Goal: Task Accomplishment & Management: Use online tool/utility

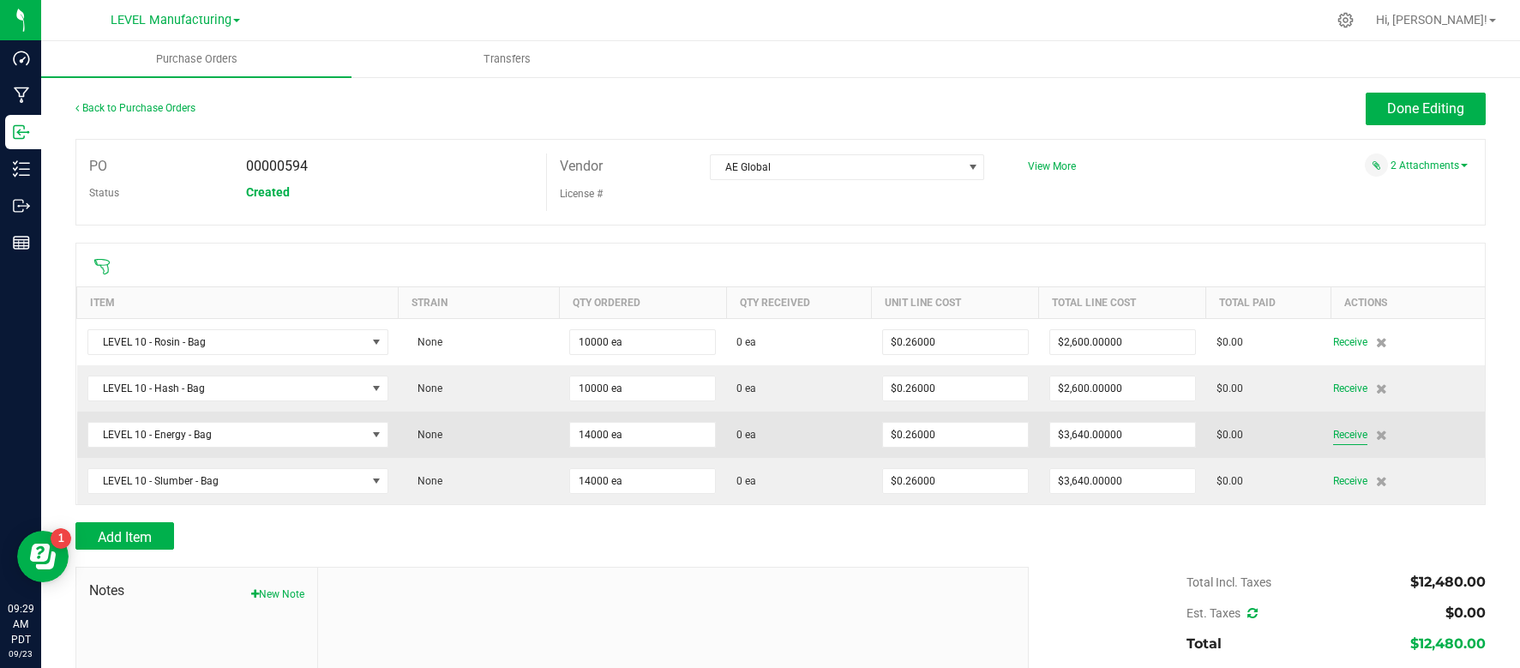
click at [1342, 433] on span "Receive" at bounding box center [1350, 434] width 34 height 21
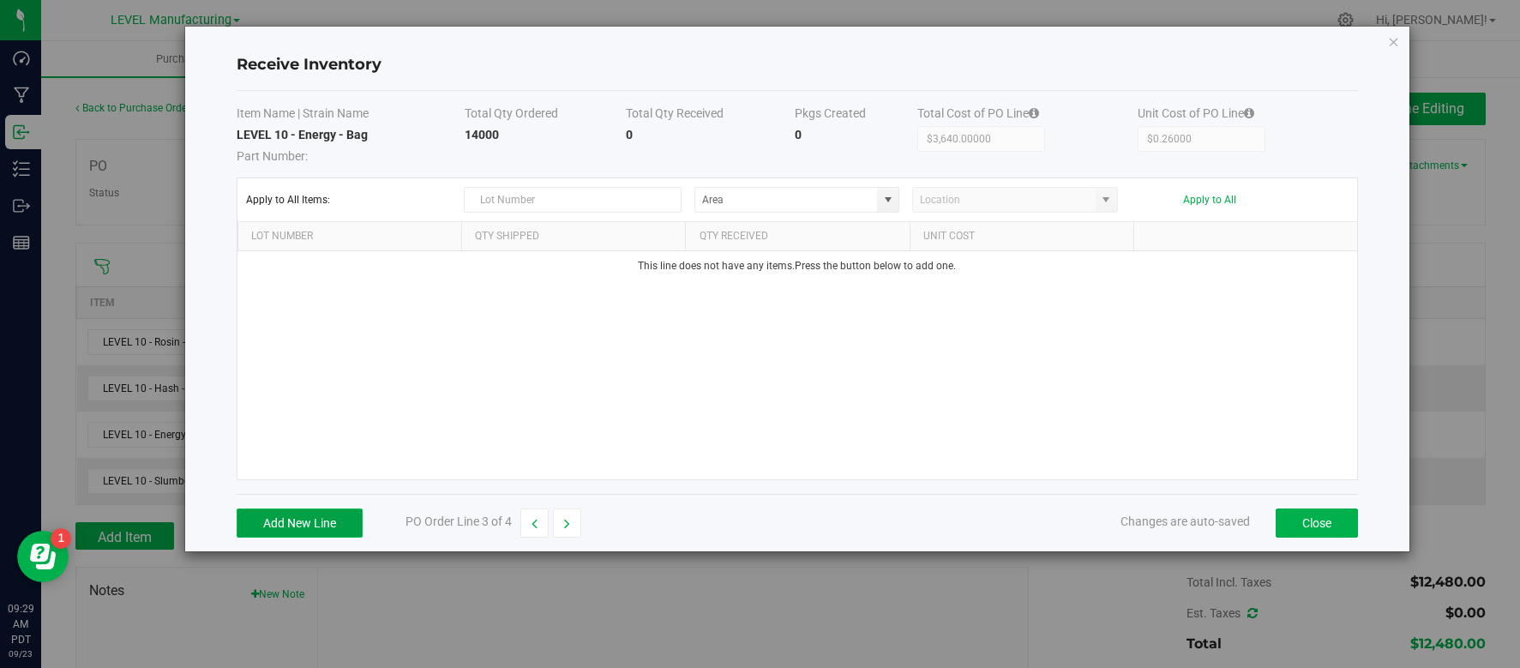
click at [292, 519] on button "Add New Line" at bounding box center [300, 523] width 126 height 29
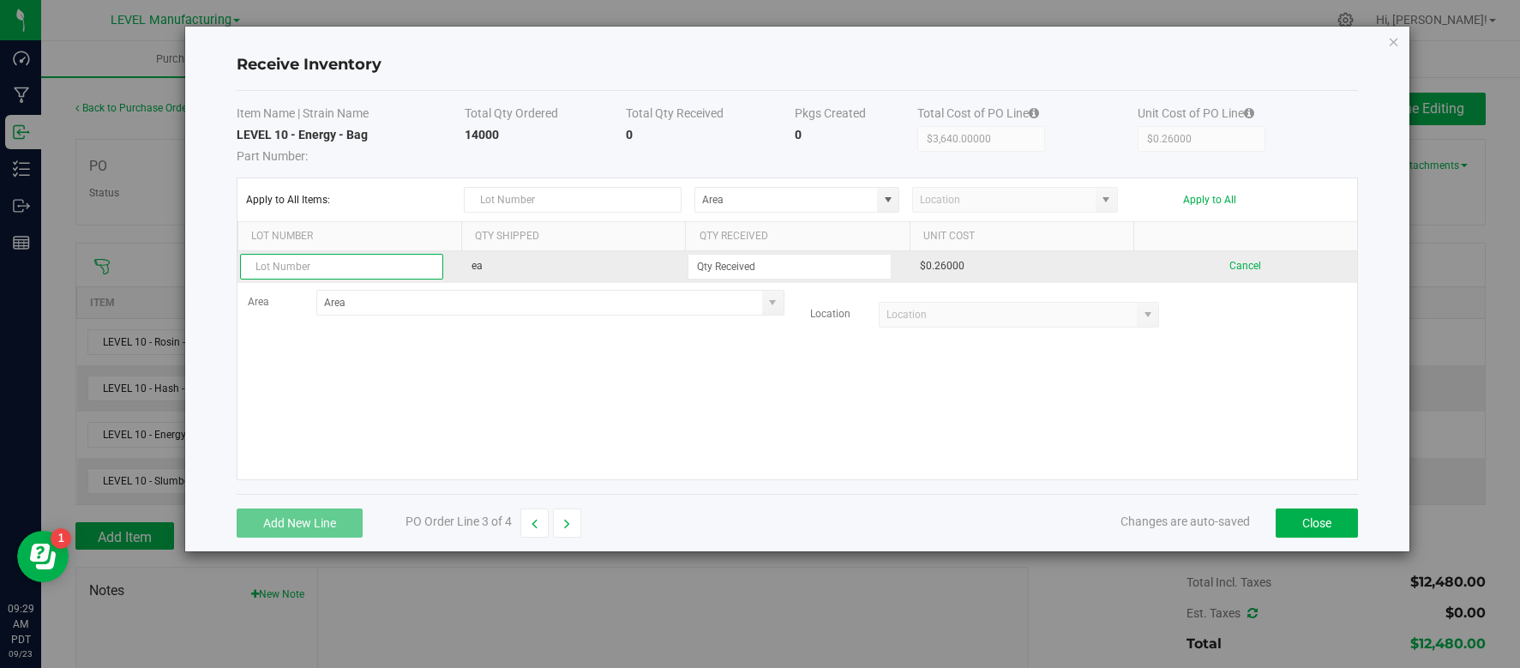
click at [297, 277] on input "text" at bounding box center [341, 267] width 203 height 26
paste input "PO-594"
type input "PO-594"
click at [811, 265] on input at bounding box center [790, 267] width 202 height 24
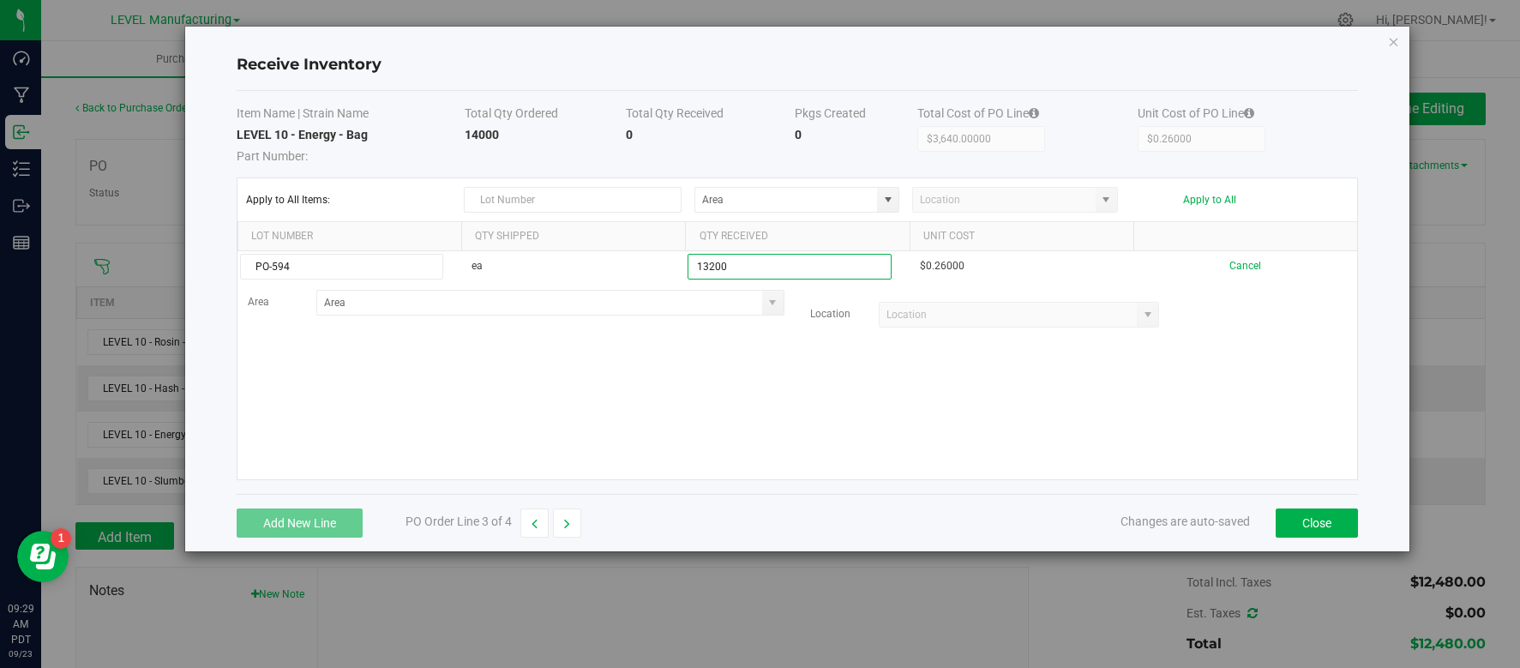
type input "13200 ea"
click at [864, 447] on kendo-grid-list "PO-594 ea 13200 ea $0.26000 Cancel Area Location" at bounding box center [798, 365] width 1120 height 228
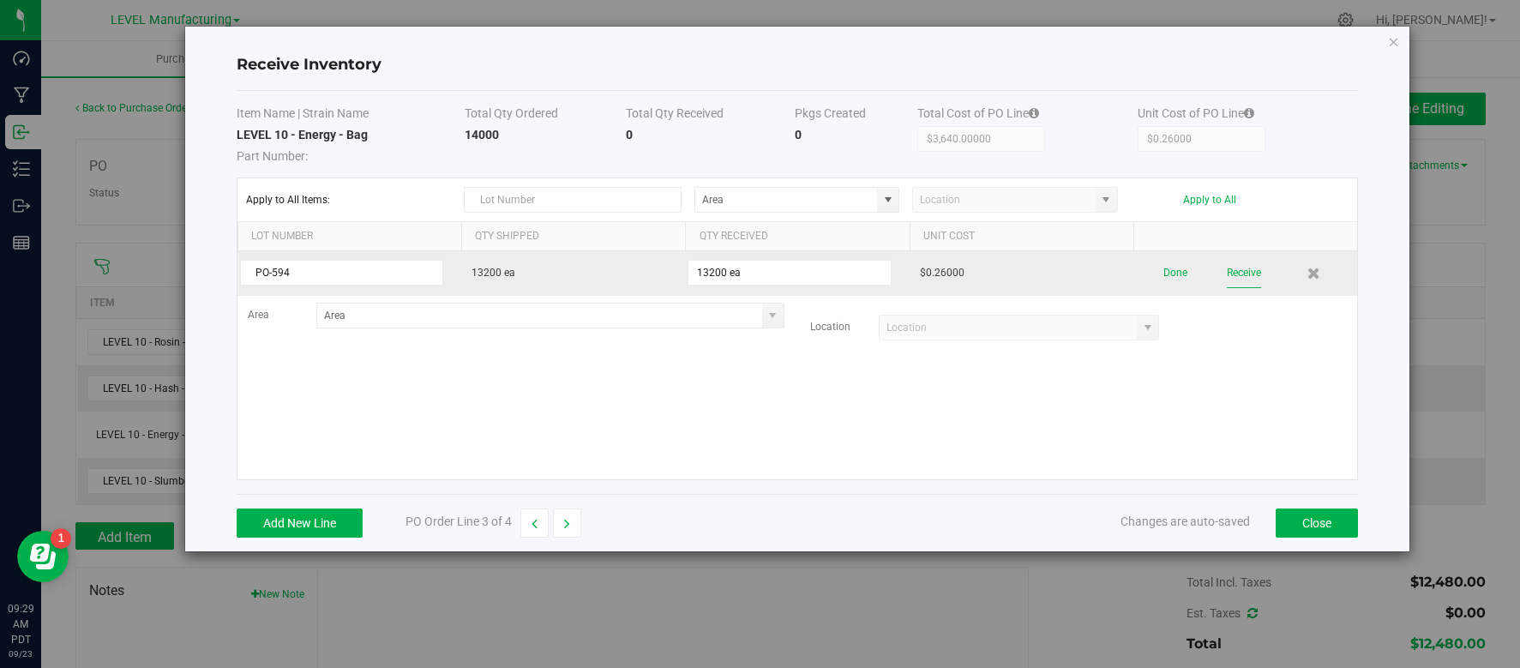
click at [1252, 273] on button "Receive" at bounding box center [1244, 273] width 34 height 30
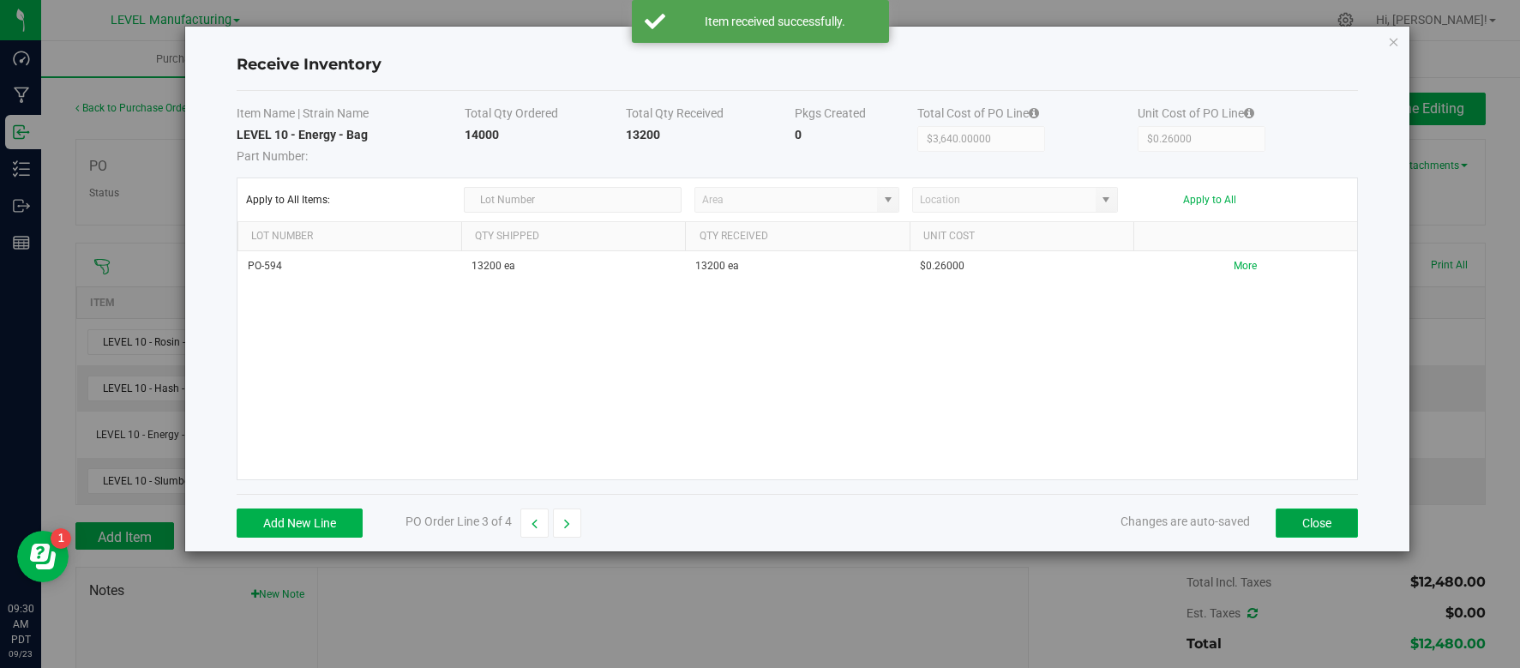
click at [1310, 518] on button "Close" at bounding box center [1317, 523] width 82 height 29
